Goal: Task Accomplishment & Management: Complete application form

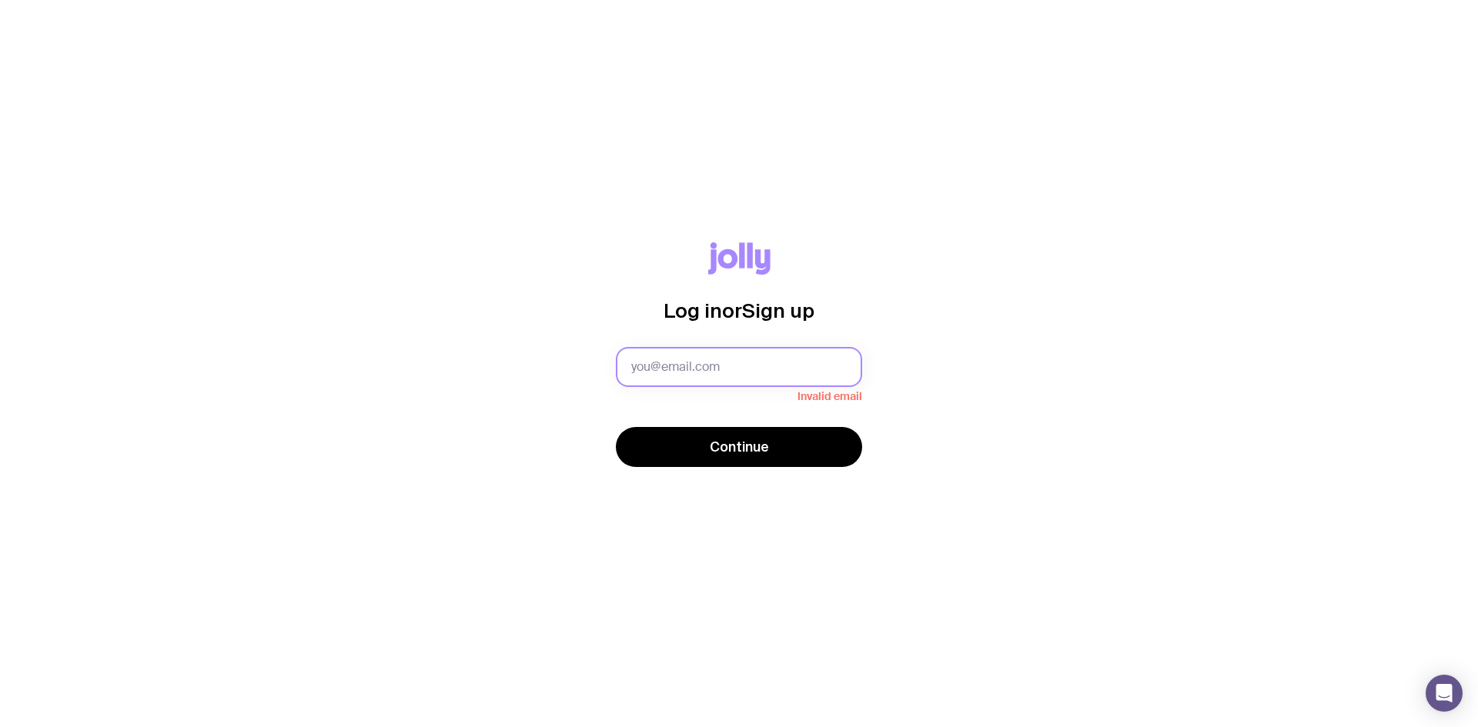
type input "[PERSON_NAME][EMAIL_ADDRESS][PERSON_NAME][DOMAIN_NAME]"
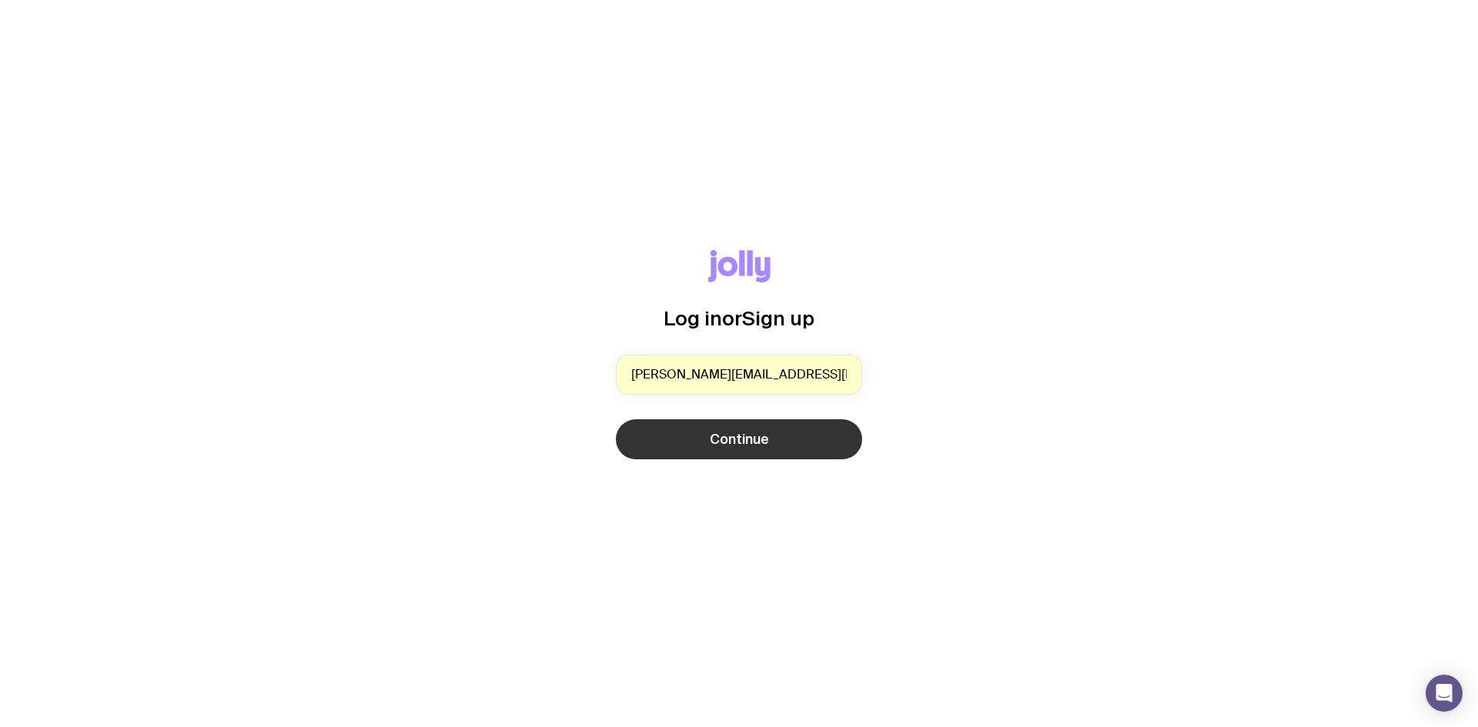
click at [734, 437] on span "Continue" at bounding box center [739, 439] width 59 height 18
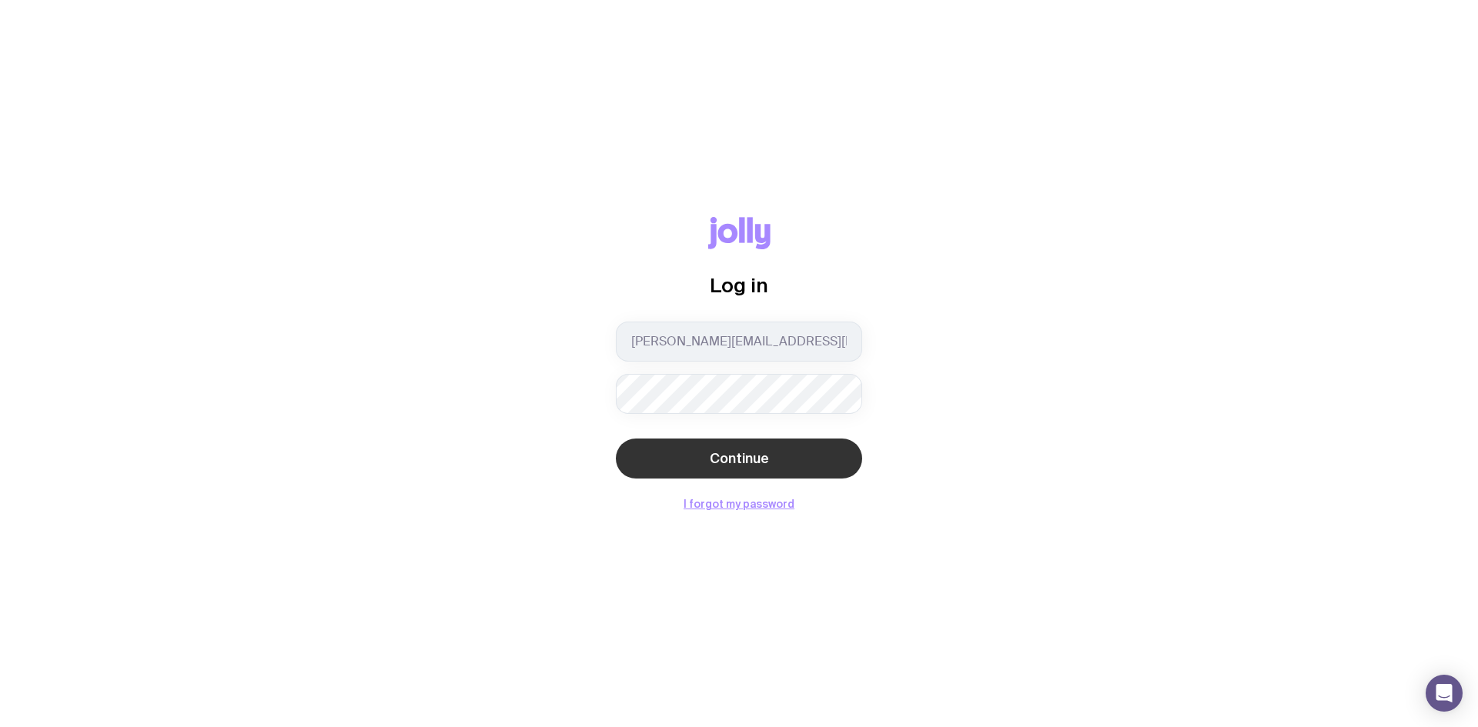
click at [728, 460] on span "Continue" at bounding box center [739, 458] width 59 height 18
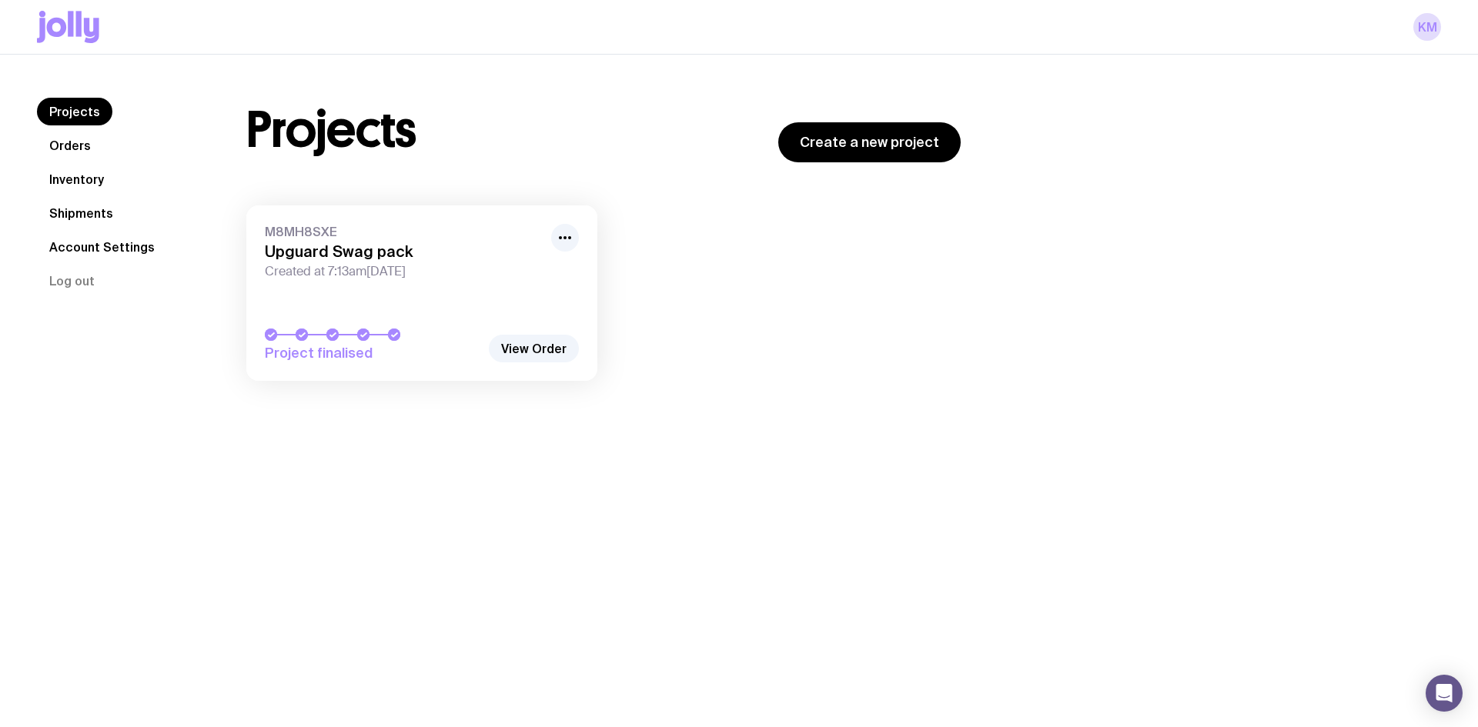
click at [103, 185] on link "Inventory" at bounding box center [76, 179] width 79 height 28
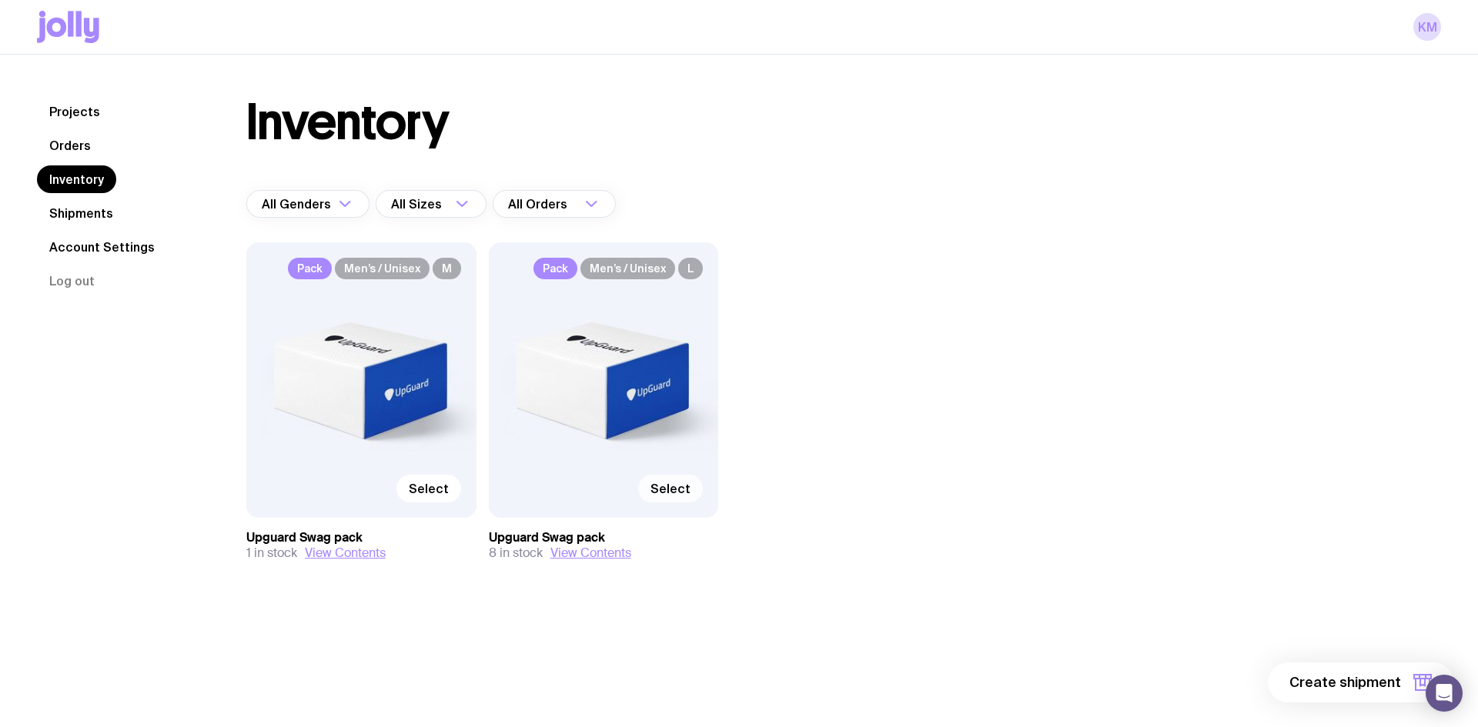
click at [667, 493] on span "Select" at bounding box center [670, 488] width 40 height 15
click at [0, 0] on input "Select" at bounding box center [0, 0] width 0 height 0
click at [1393, 694] on button "1 item" at bounding box center [1397, 683] width 112 height 40
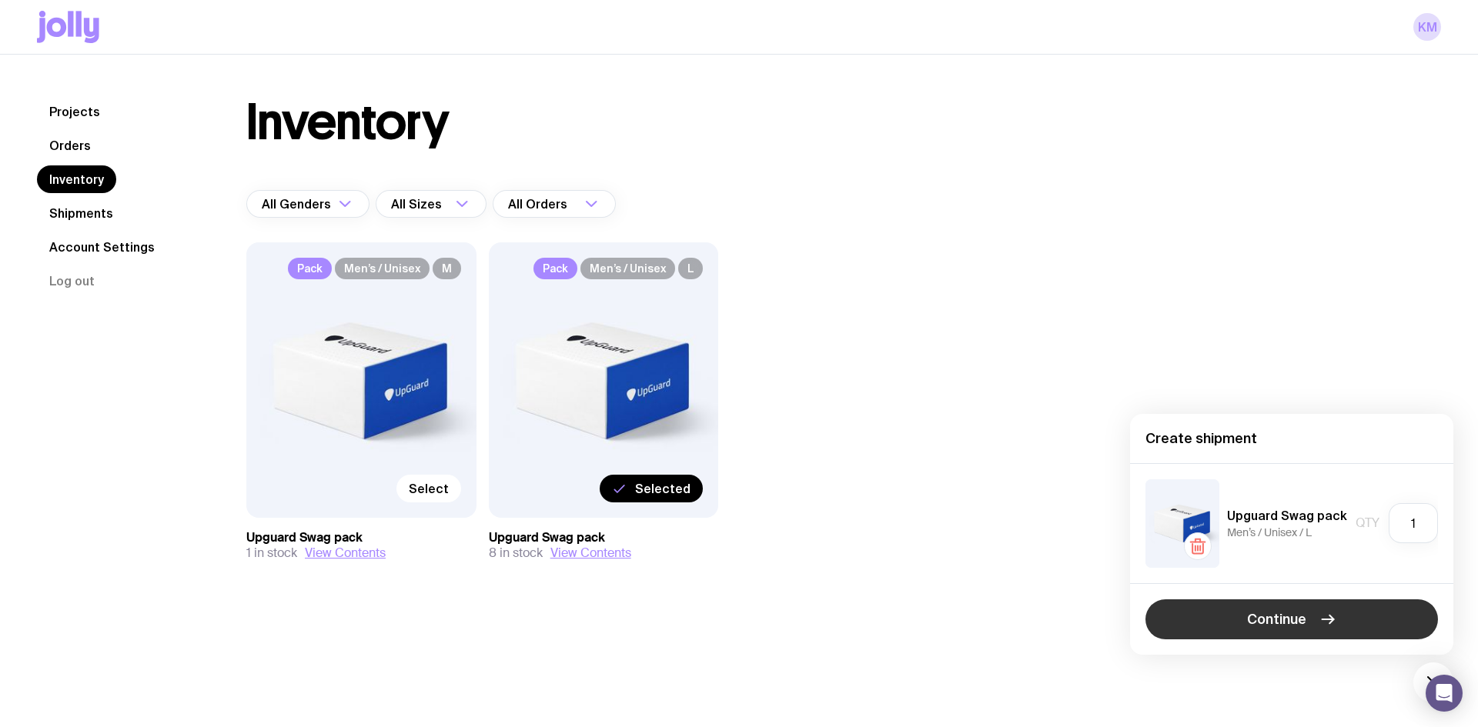
click at [1318, 623] on icon "button" at bounding box center [1327, 619] width 18 height 18
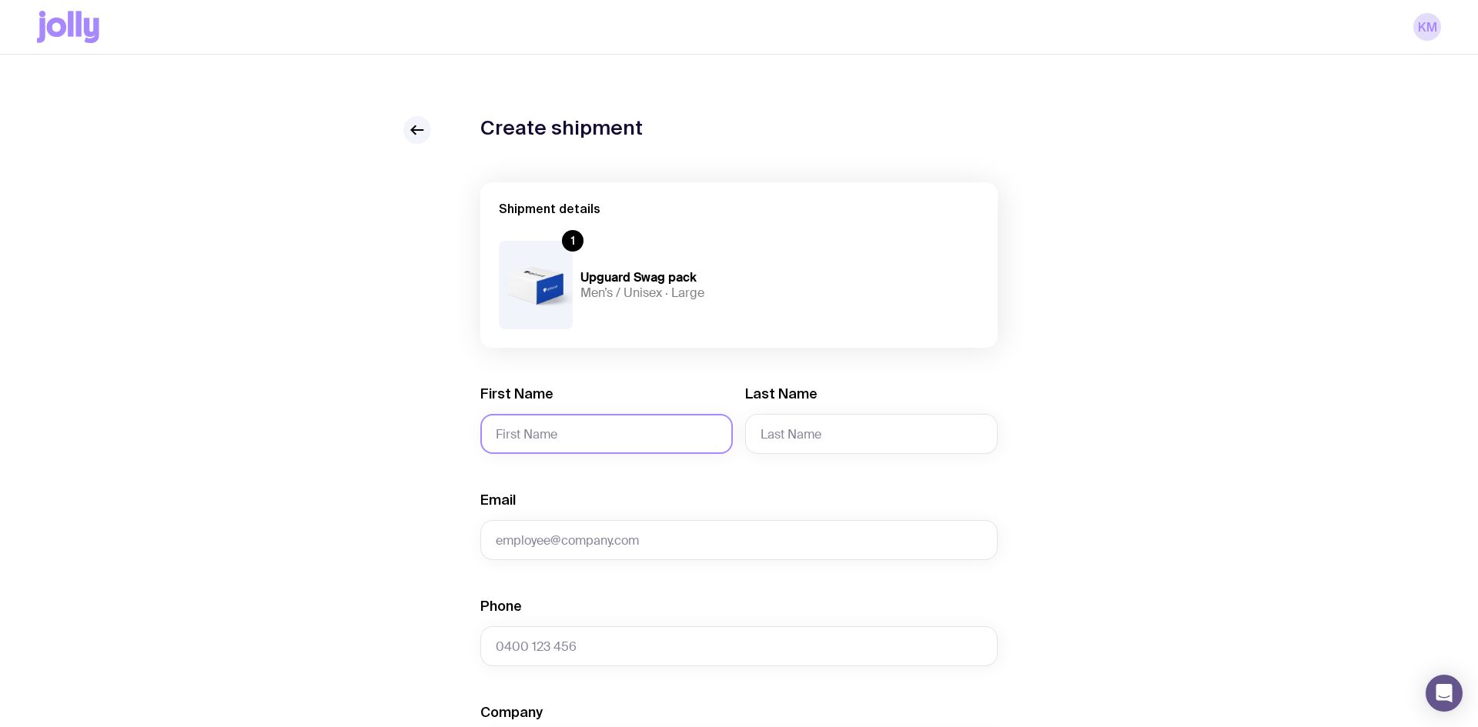
click at [623, 439] on input "First Name" at bounding box center [606, 434] width 252 height 40
paste input "[PERSON_NAME]"
type input "[PERSON_NAME]"
click at [797, 426] on input "Last Name" at bounding box center [871, 434] width 252 height 40
paste input "[PERSON_NAME]"
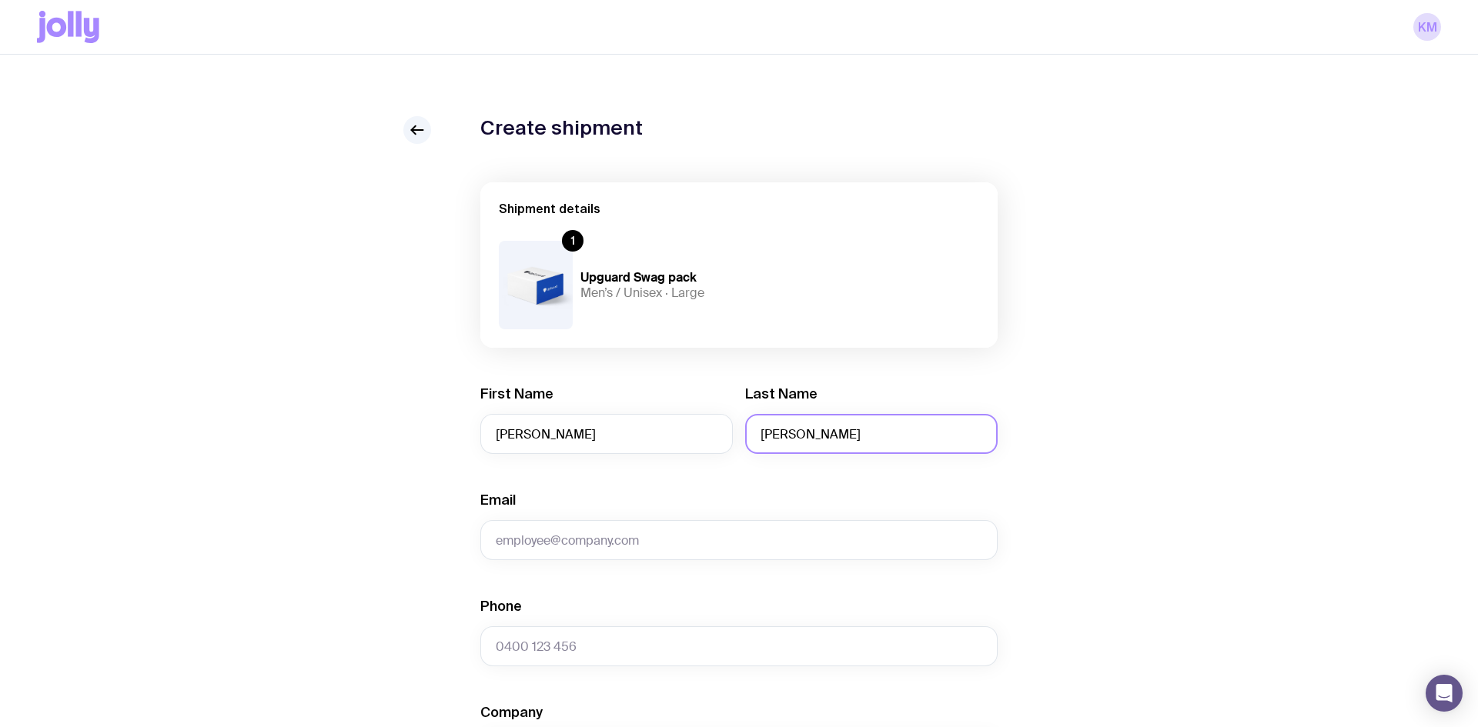
type input "[PERSON_NAME]"
click at [700, 545] on input "Email" at bounding box center [738, 540] width 517 height 40
paste input "[PERSON_NAME][EMAIL_ADDRESS][PERSON_NAME][DOMAIN_NAME]"
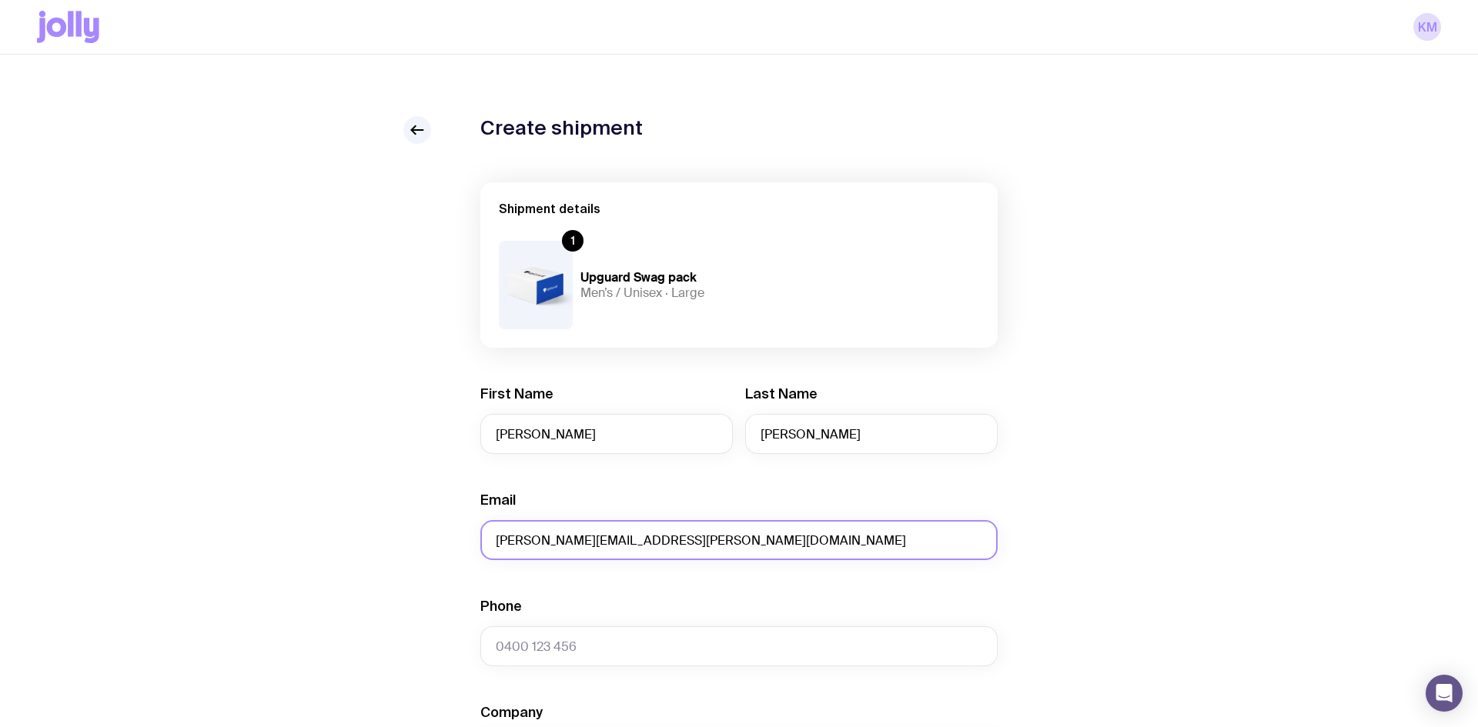
type input "[PERSON_NAME][EMAIL_ADDRESS][PERSON_NAME][DOMAIN_NAME]"
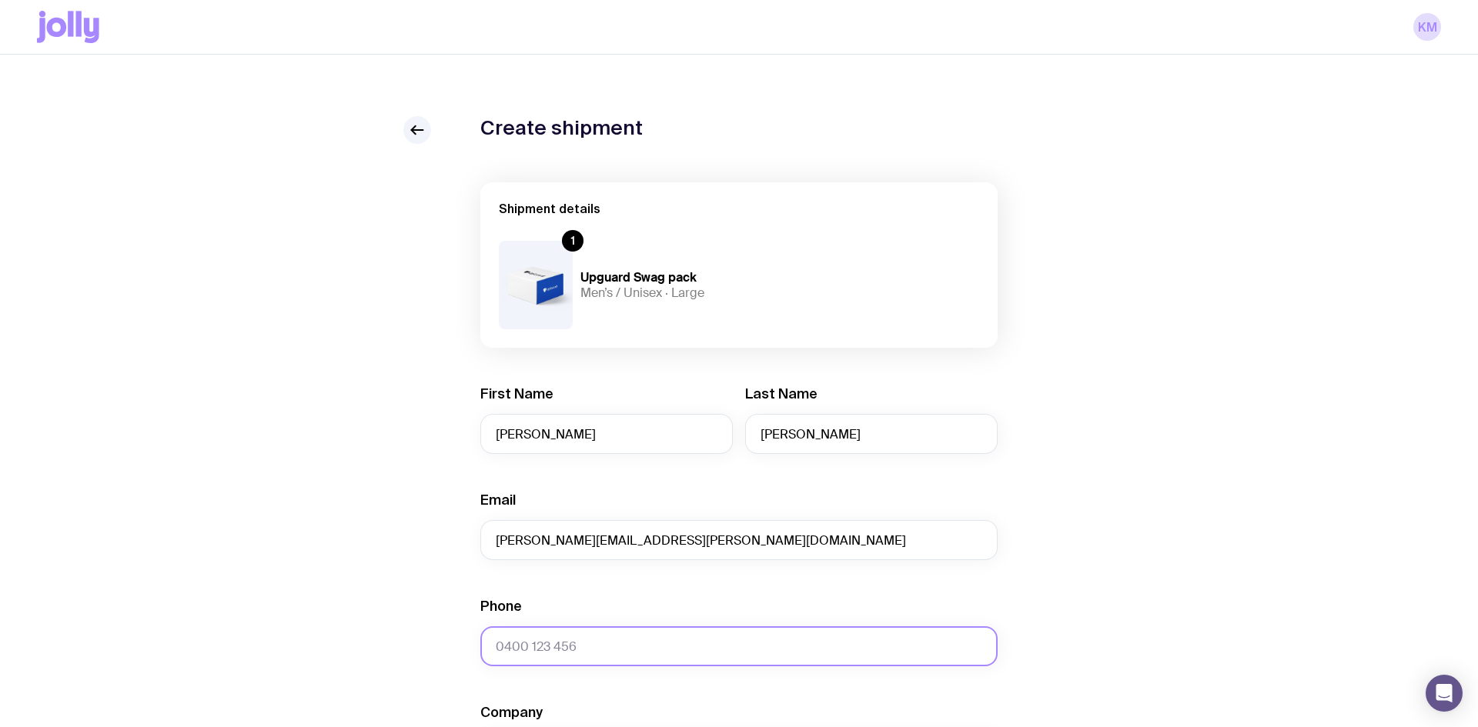
click at [531, 650] on input "Phone" at bounding box center [738, 647] width 517 height 40
paste input "0418532420"
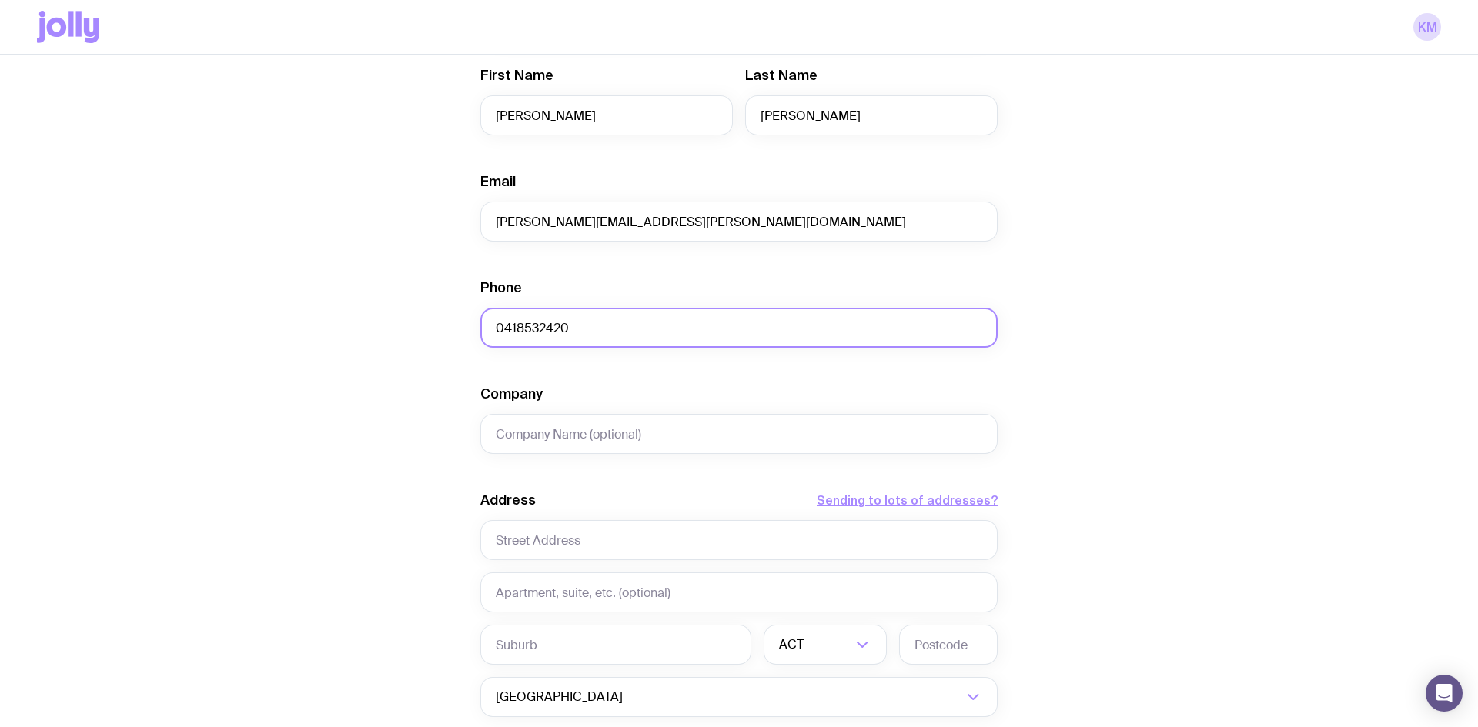
scroll to position [331, 0]
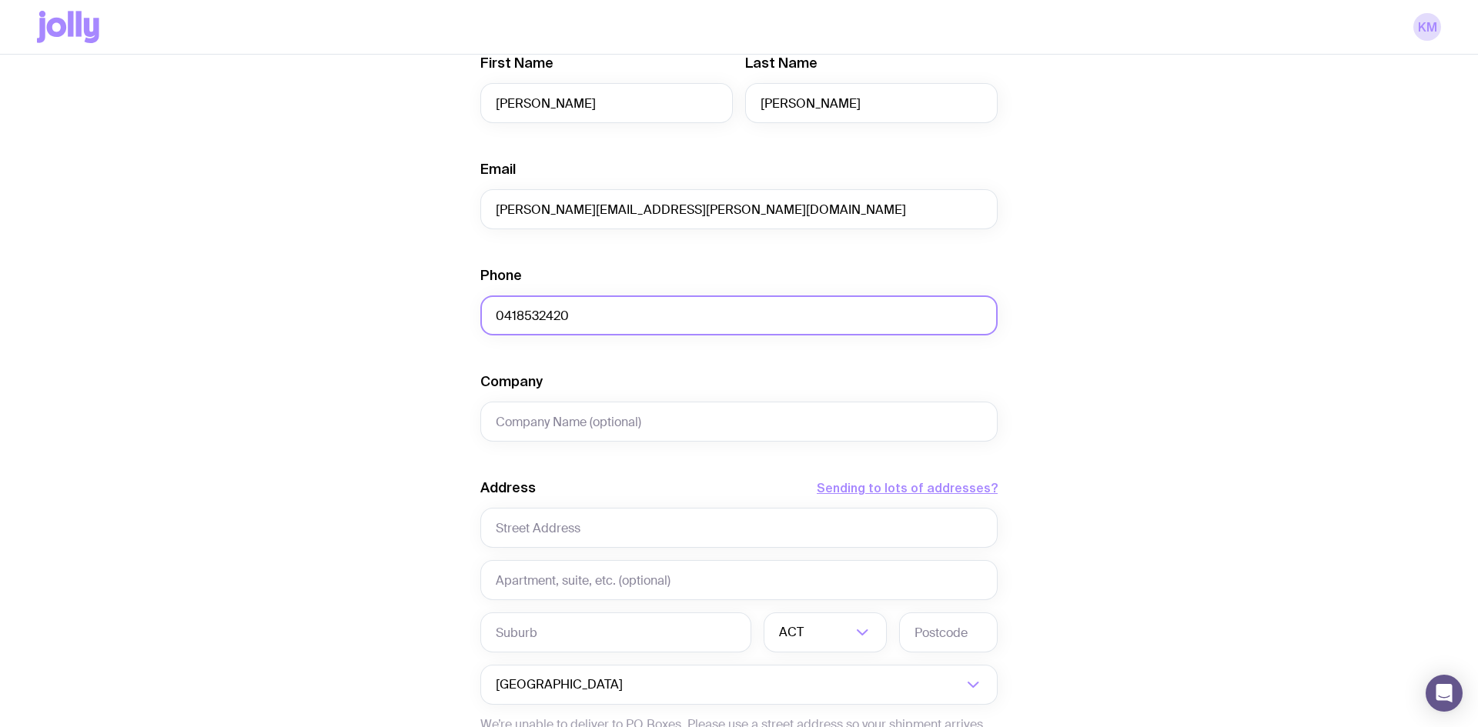
type input "0418532420"
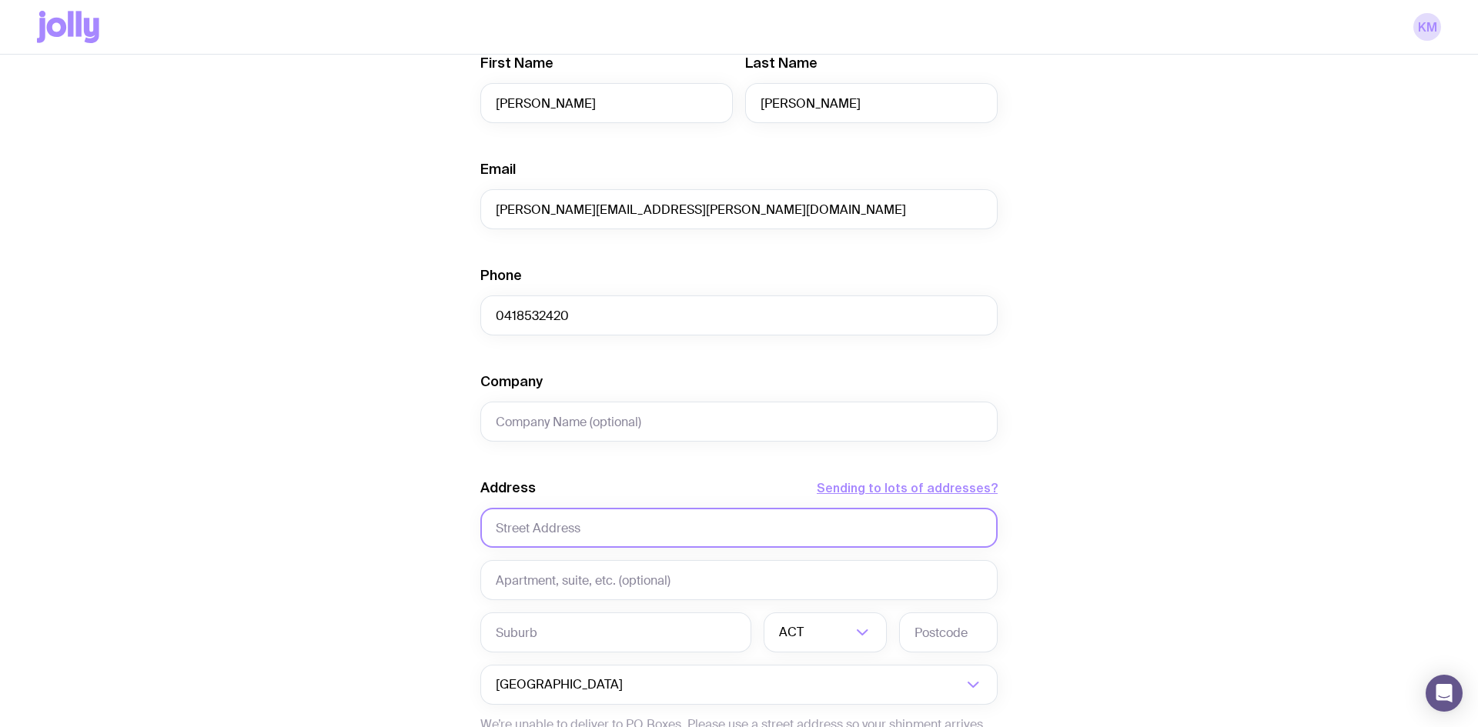
click at [570, 532] on input "text" at bounding box center [738, 528] width 517 height 40
paste input "[STREET_ADDRESS],"
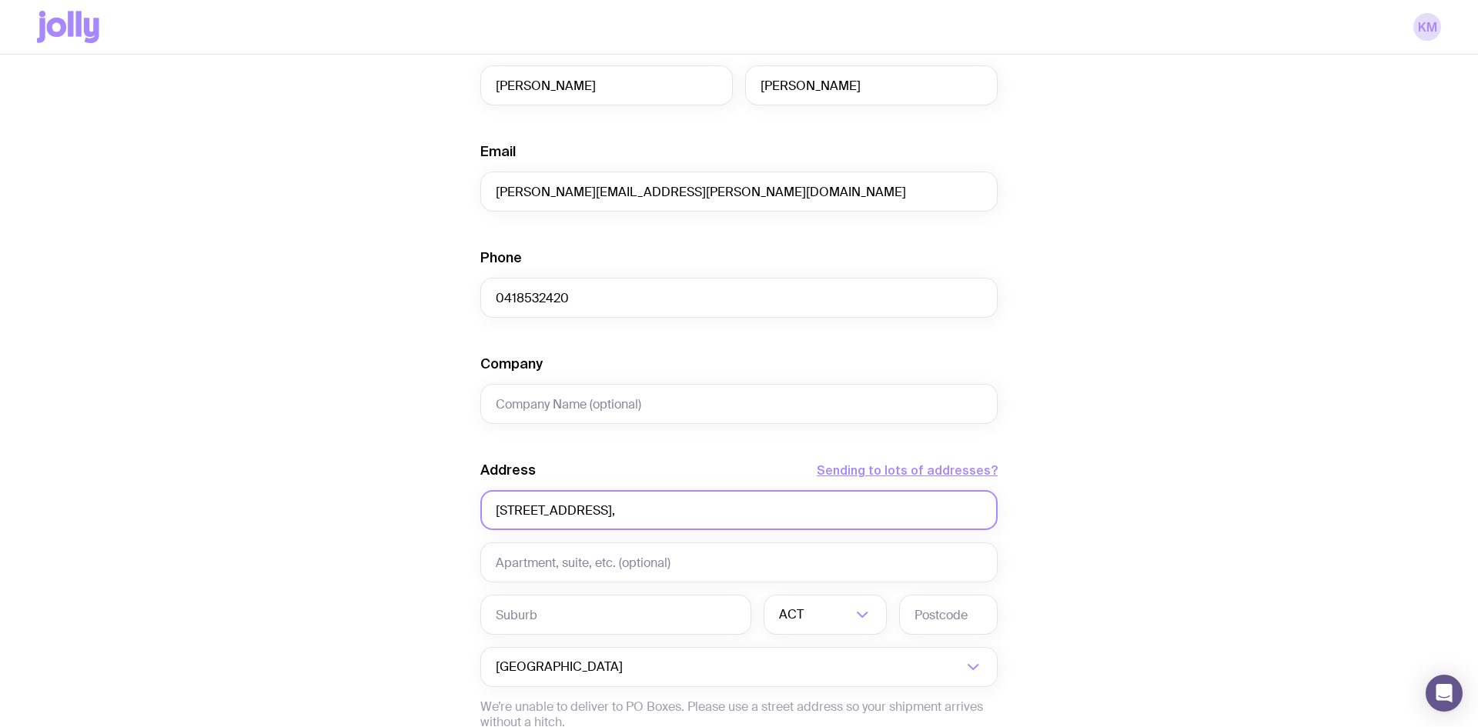
scroll to position [443, 0]
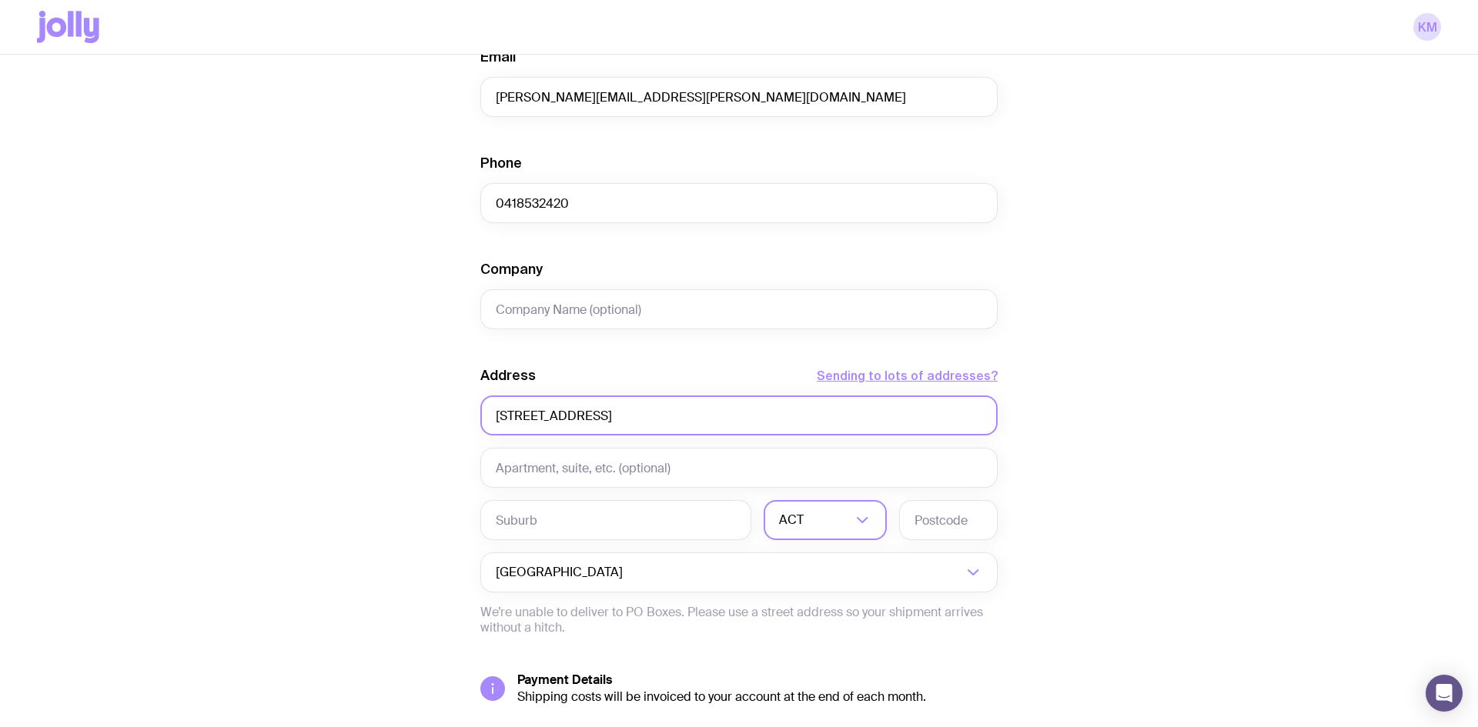
type input "[STREET_ADDRESS]"
click at [775, 525] on div "ACT" at bounding box center [808, 520] width 89 height 40
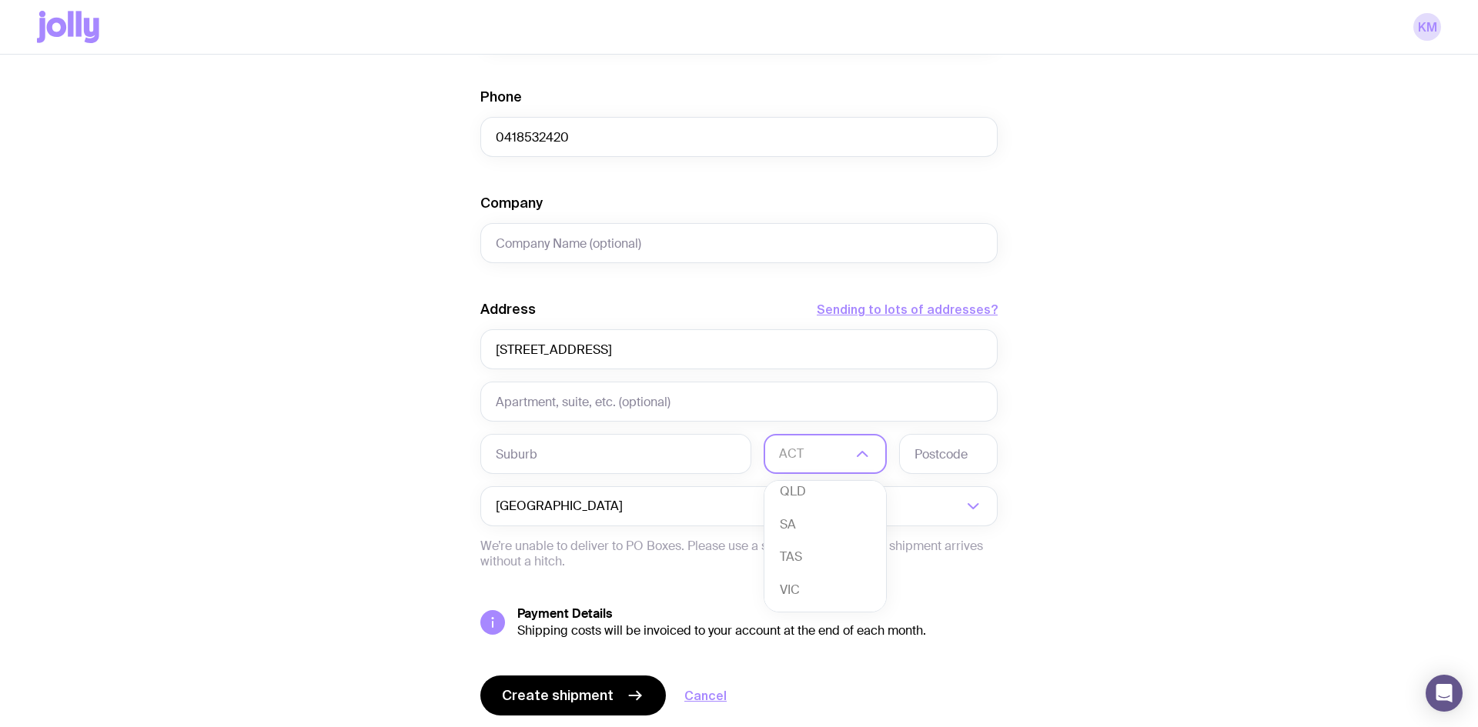
scroll to position [109, 0]
click at [815, 564] on li "TAS" at bounding box center [825, 556] width 122 height 33
click at [502, 462] on input "text" at bounding box center [615, 454] width 271 height 40
paste input "Bellerive"
type input "Bellerive"
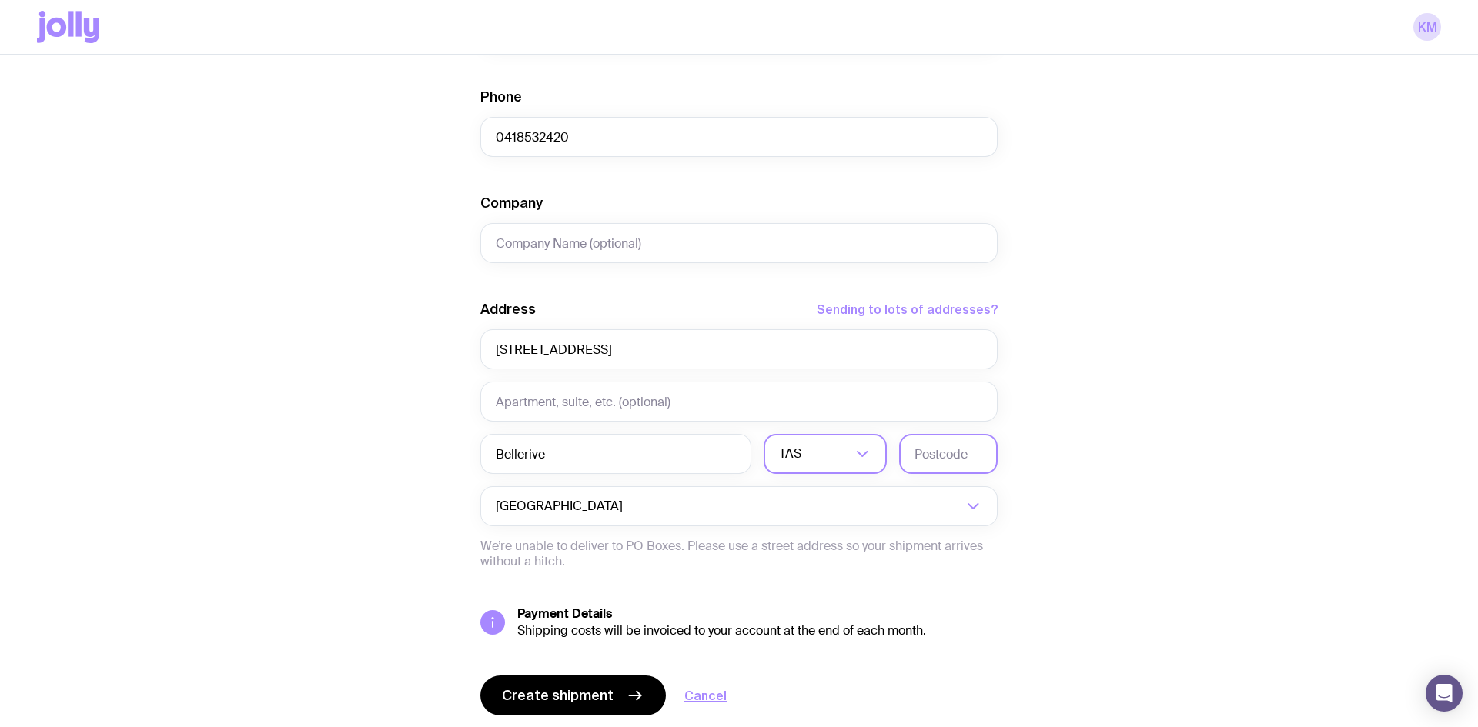
click at [947, 456] on input "text" at bounding box center [948, 454] width 99 height 40
paste input "7018"
type input "7018"
click at [1034, 482] on div "Create shipment Shipment details 1 Upguard Swag pack Men’s / Unisex · Large Fir…" at bounding box center [739, 192] width 1404 height 1171
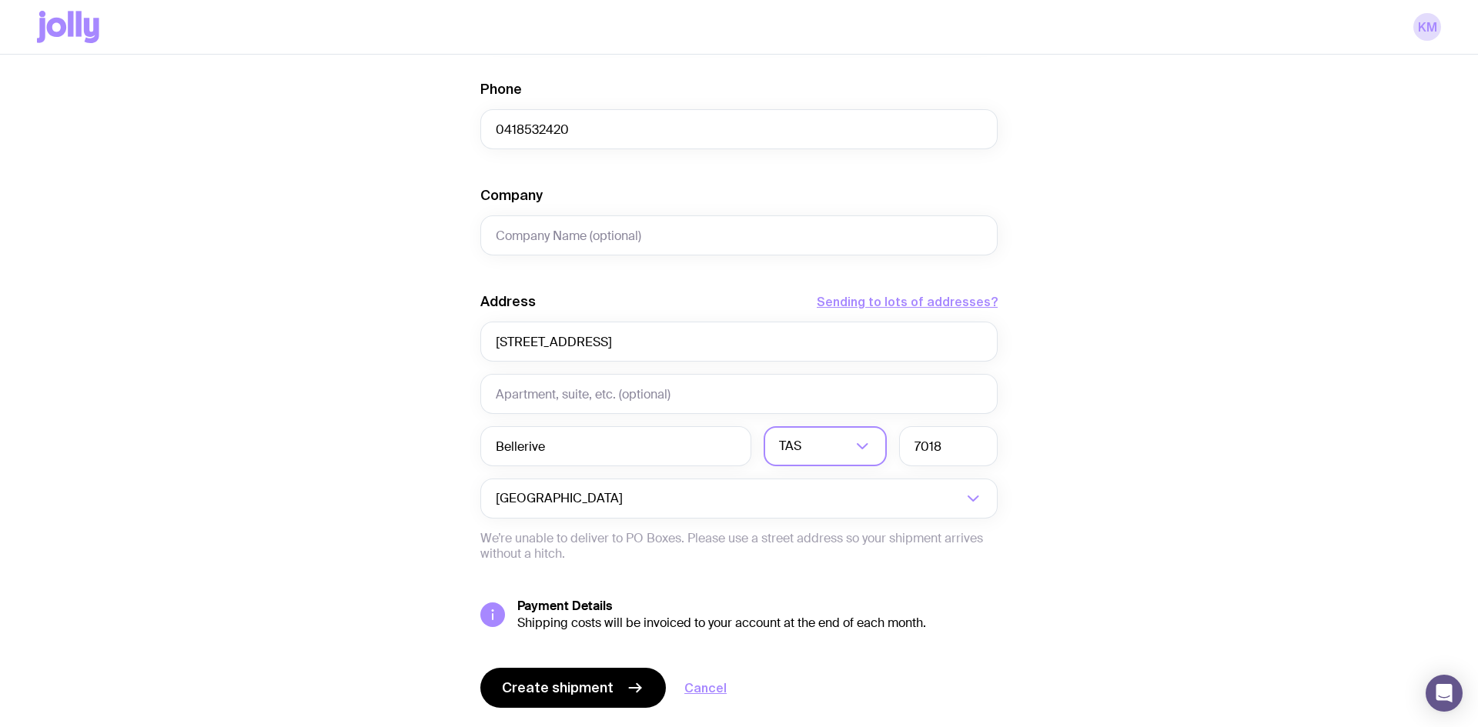
scroll to position [560, 0]
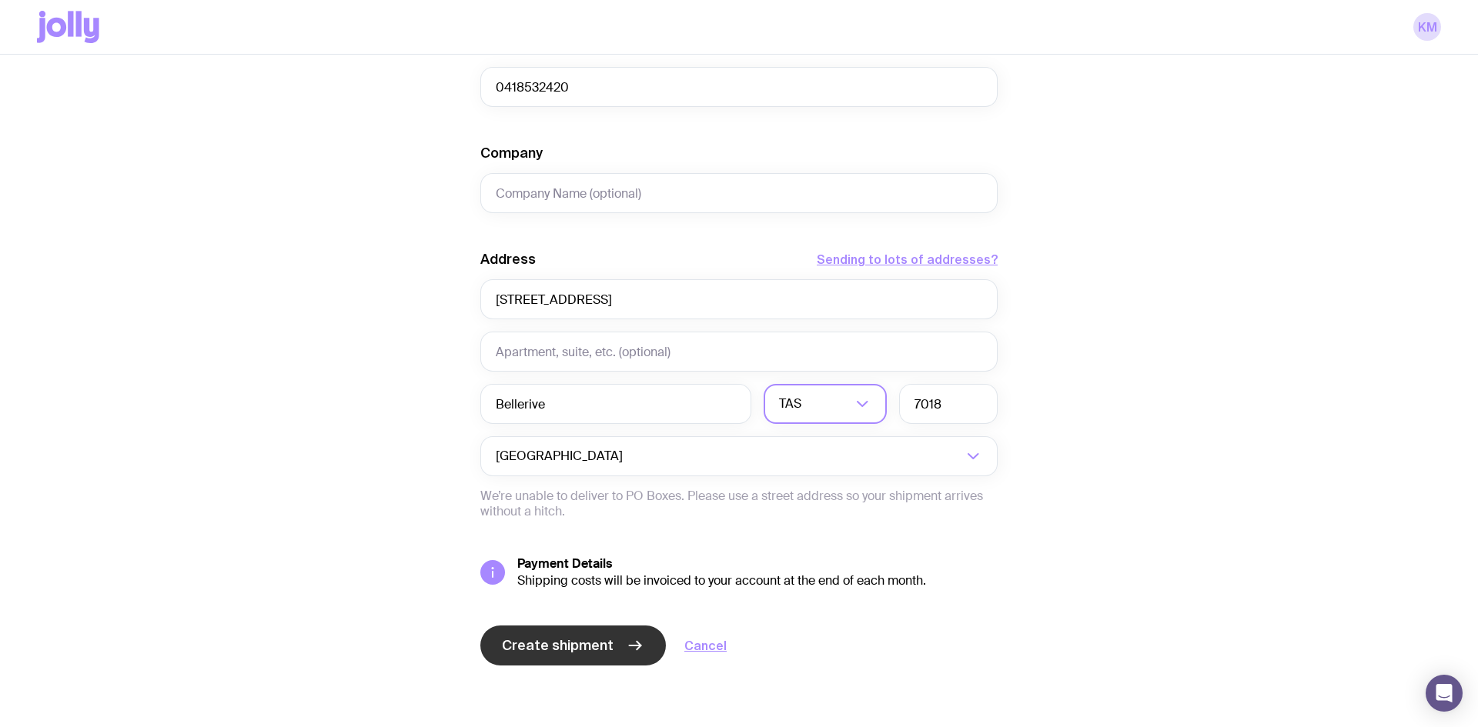
click at [530, 648] on span "Create shipment" at bounding box center [558, 646] width 112 height 18
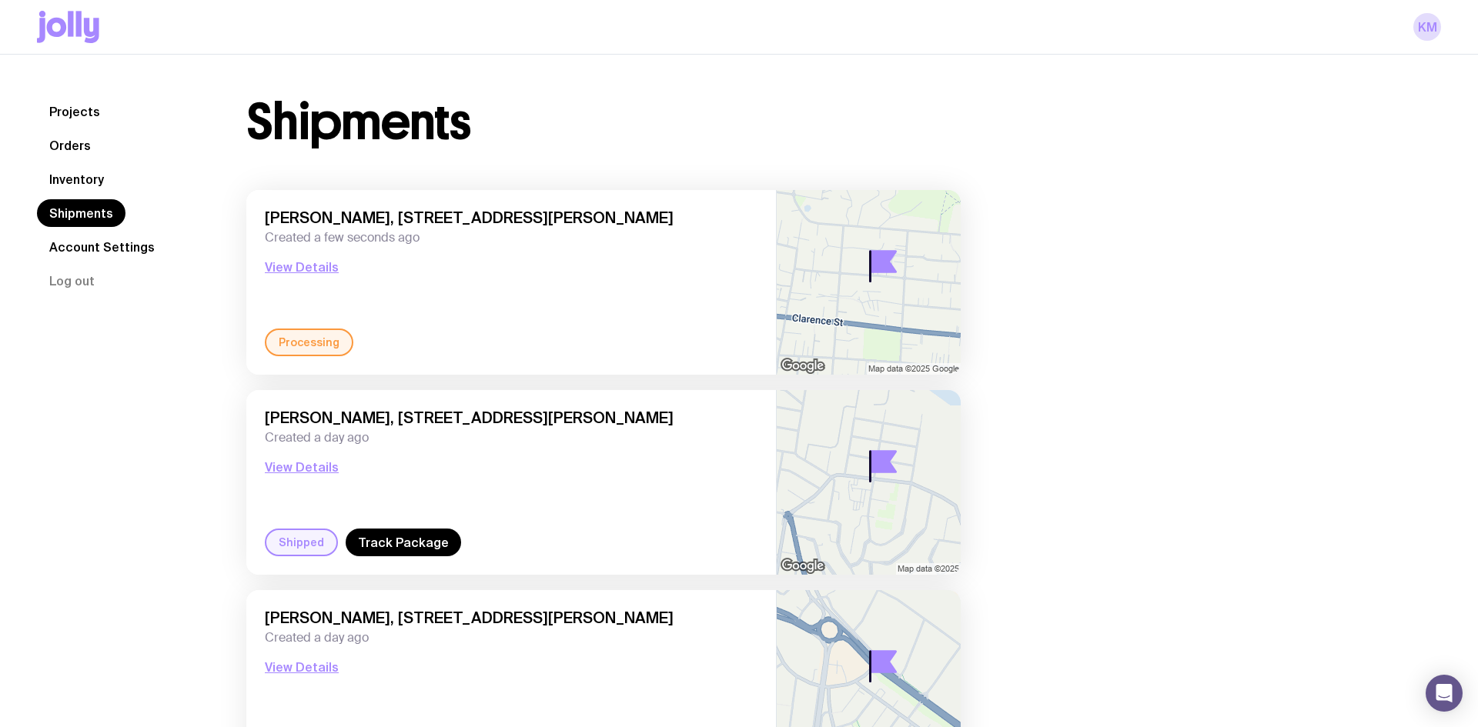
click at [322, 335] on div "Processing" at bounding box center [309, 343] width 89 height 28
click at [328, 275] on button "View Details" at bounding box center [302, 267] width 74 height 18
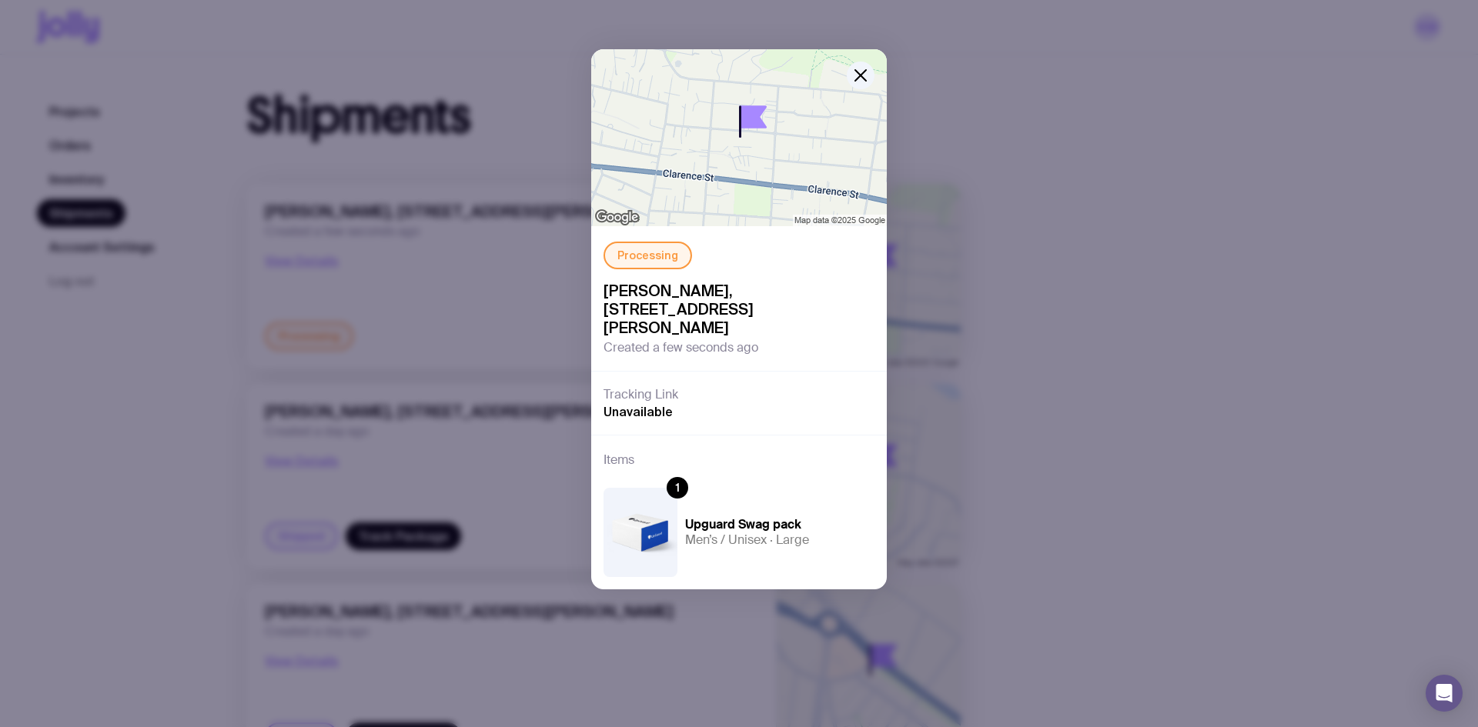
scroll to position [8, 0]
click at [846, 67] on div "Processing [PERSON_NAME], [STREET_ADDRESS][PERSON_NAME] Created a few seconds a…" at bounding box center [739, 319] width 296 height 540
click at [855, 70] on icon "button" at bounding box center [860, 75] width 11 height 11
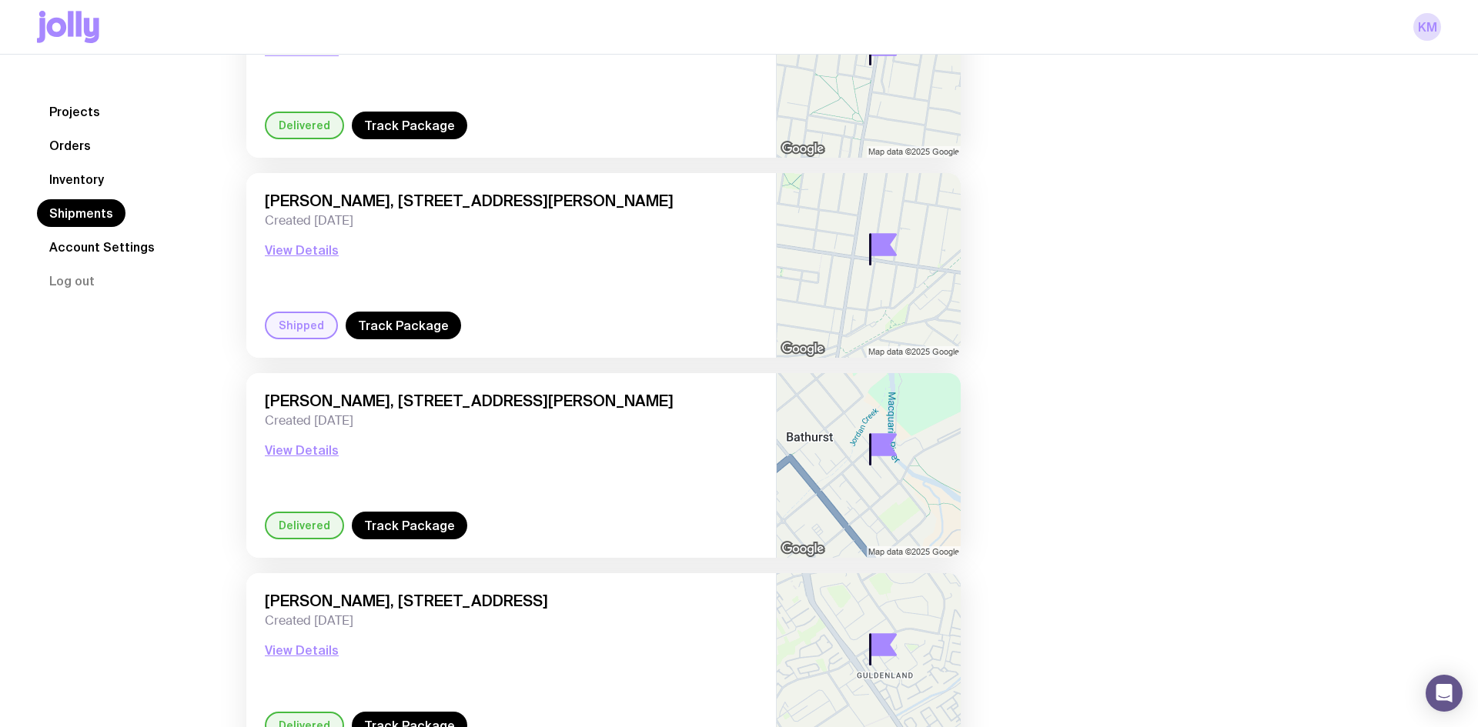
scroll to position [1415, 0]
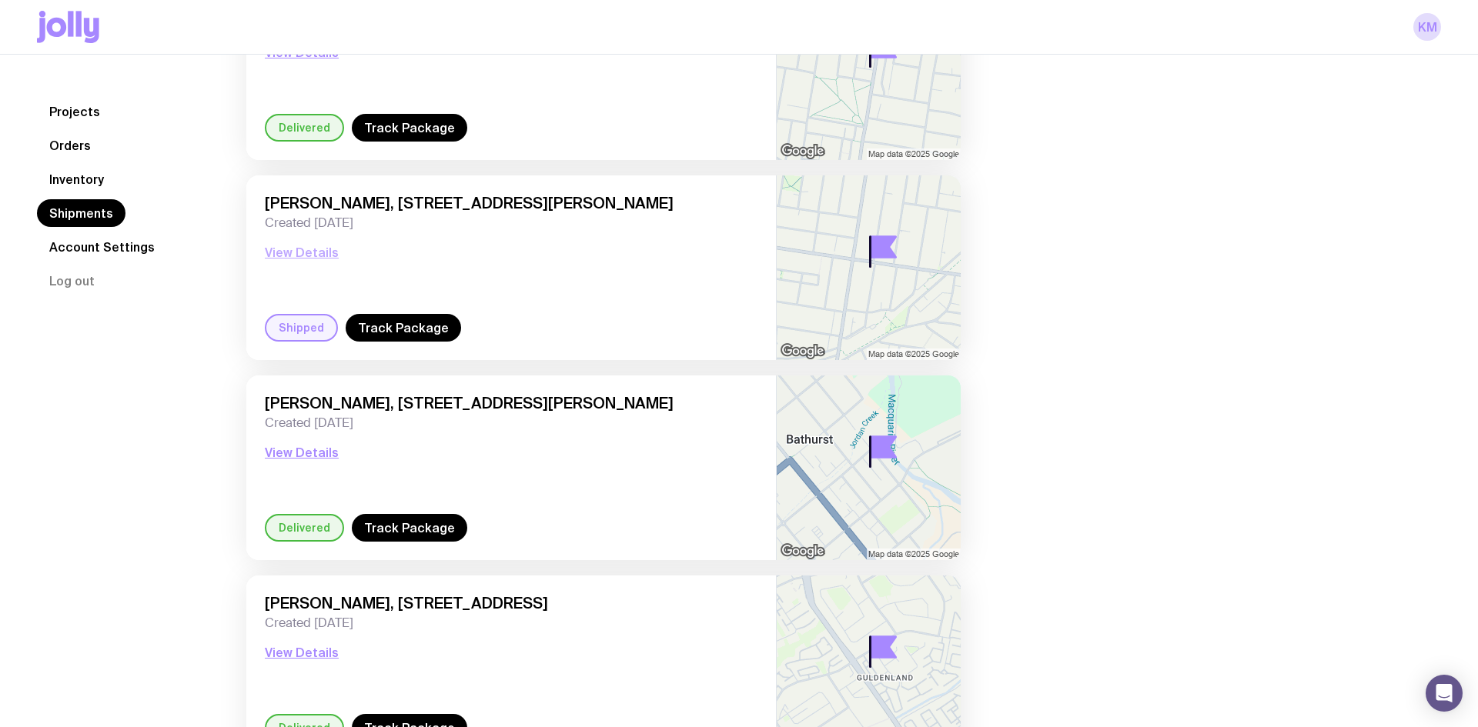
click at [323, 255] on button "View Details" at bounding box center [302, 252] width 74 height 18
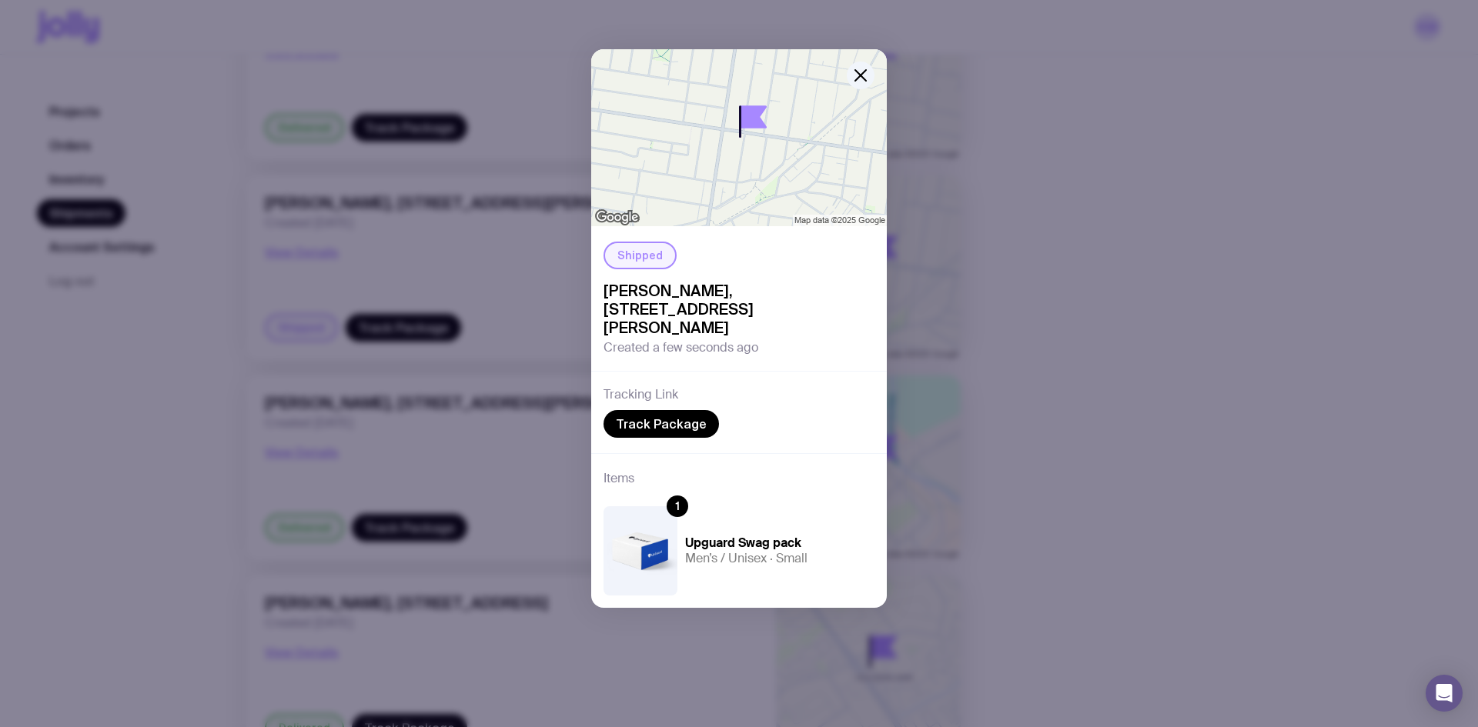
click at [526, 367] on div "Shipped [PERSON_NAME], [STREET_ADDRESS][PERSON_NAME] Created a few seconds ago …" at bounding box center [739, 363] width 1478 height 727
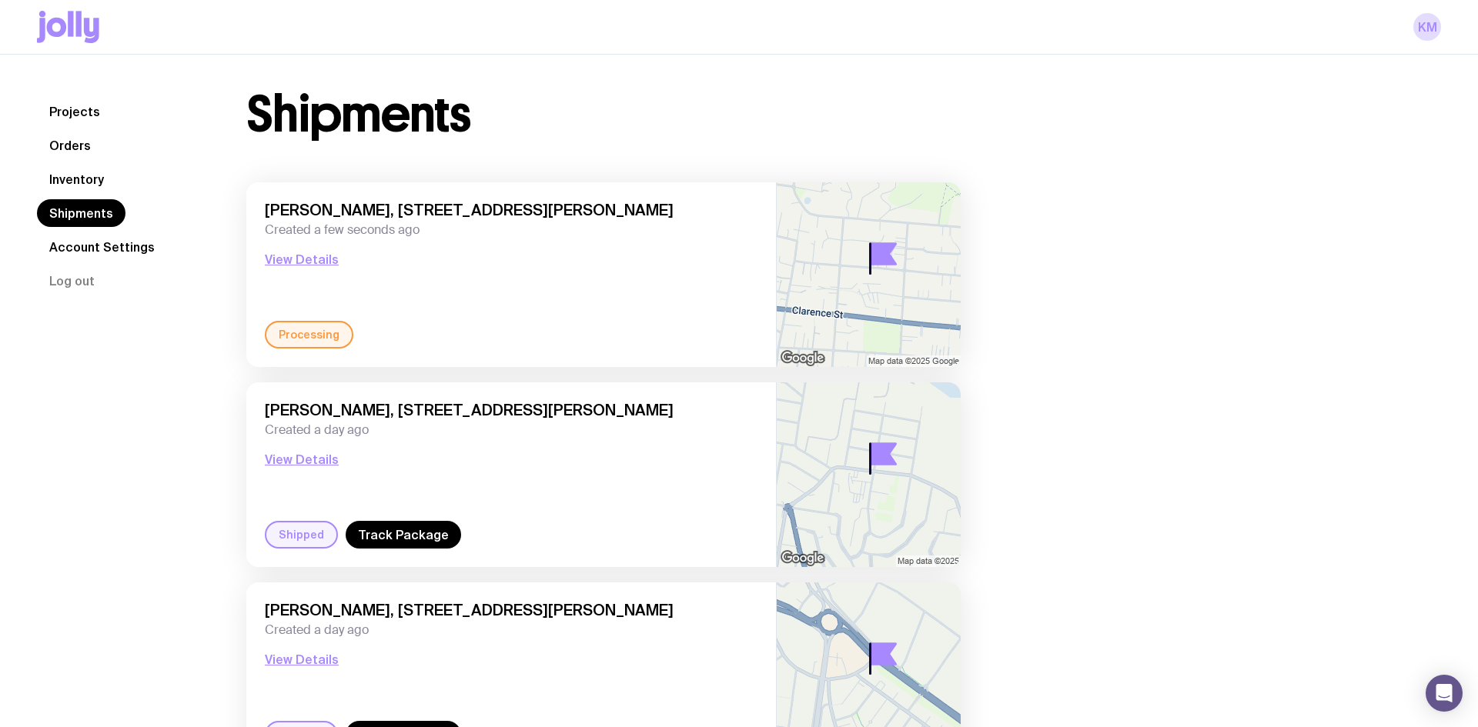
scroll to position [0, 0]
